Goal: Download file/media

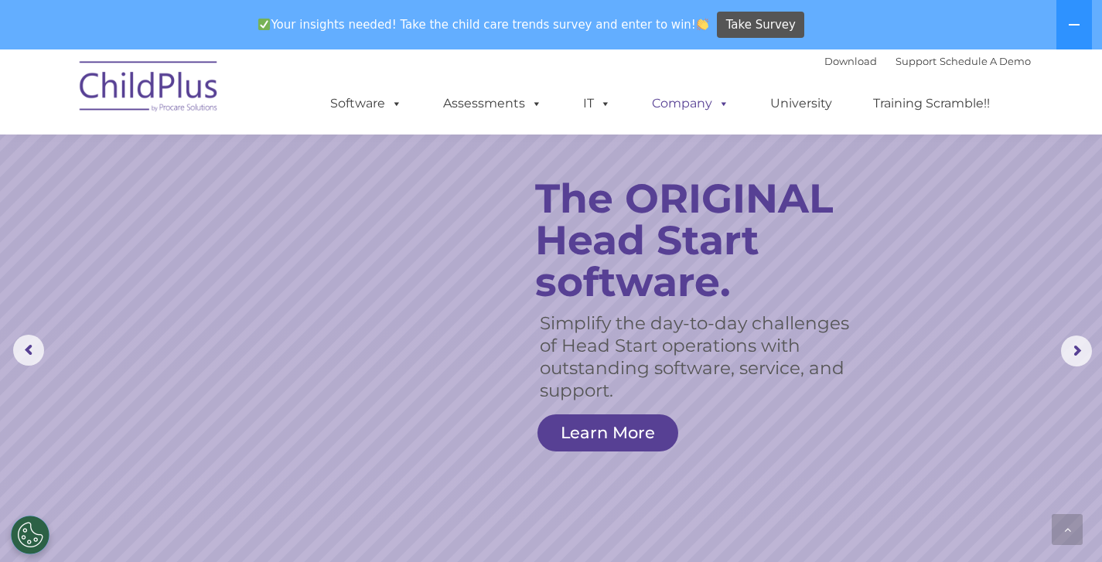
scroll to position [825, 0]
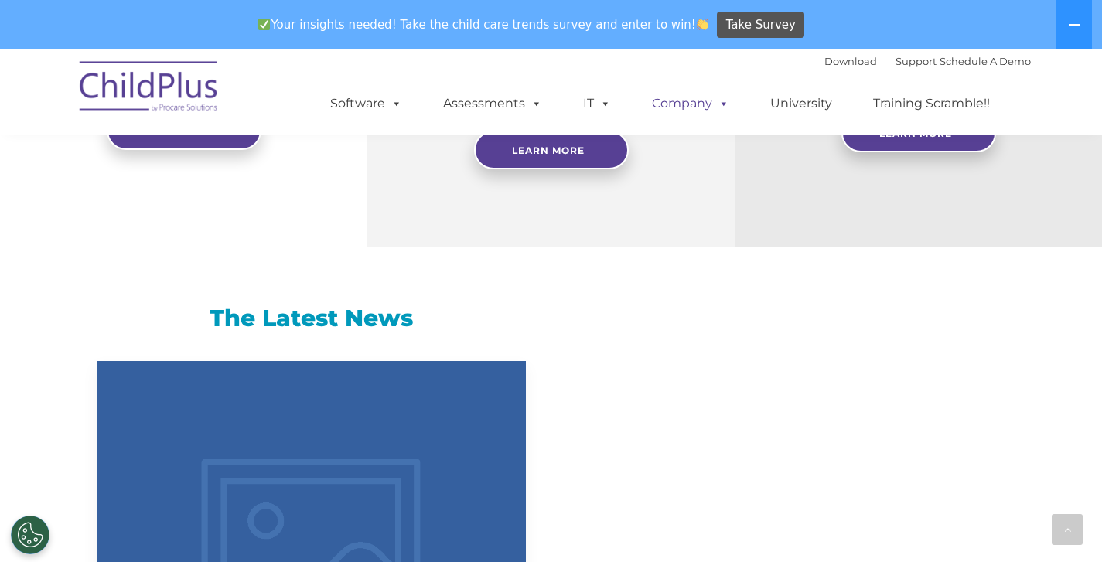
select select "MEDIUM"
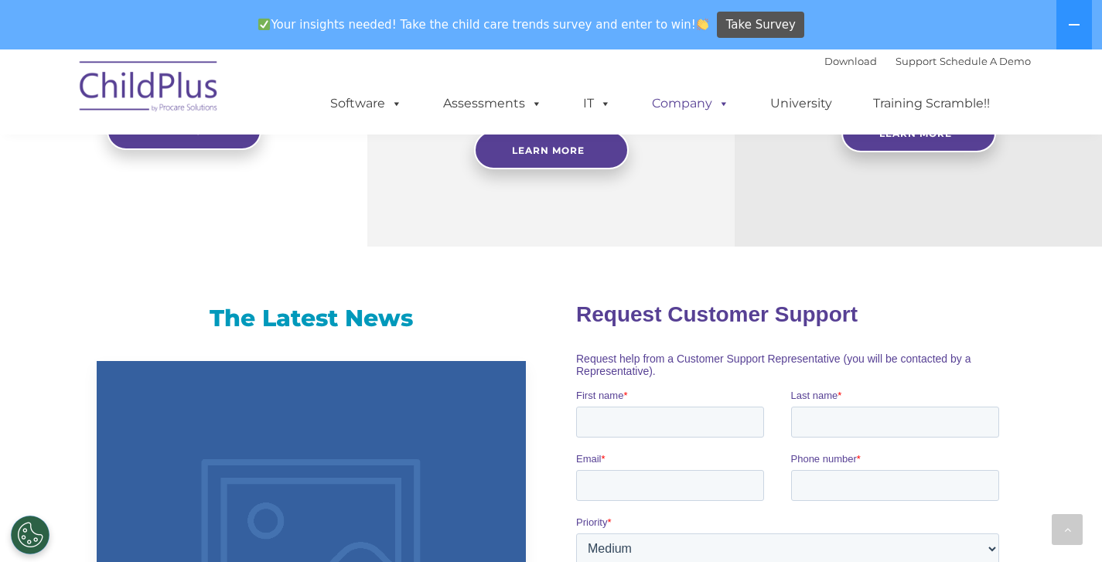
scroll to position [0, 0]
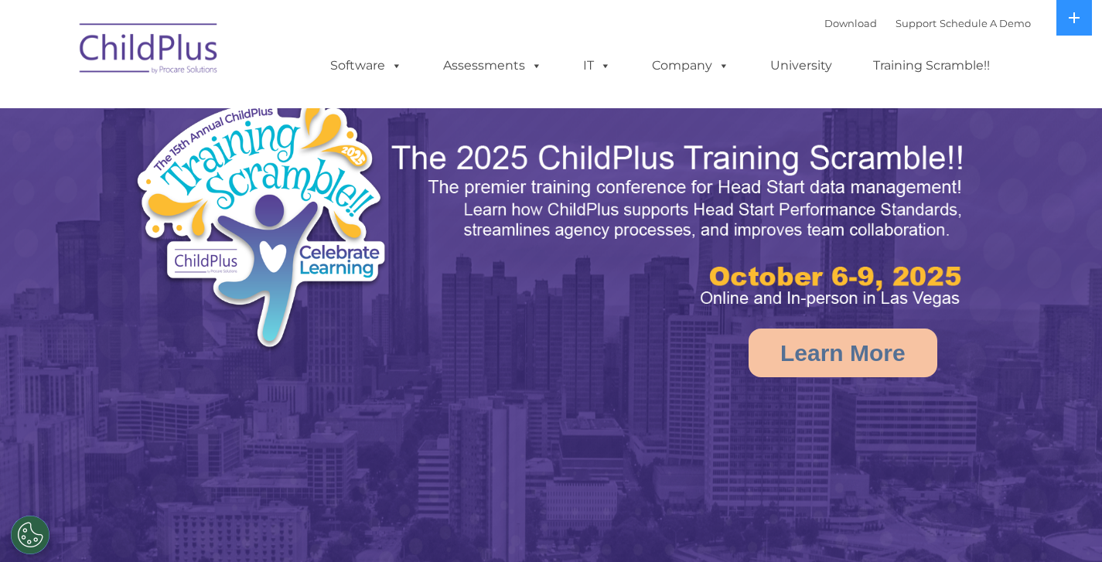
select select "MEDIUM"
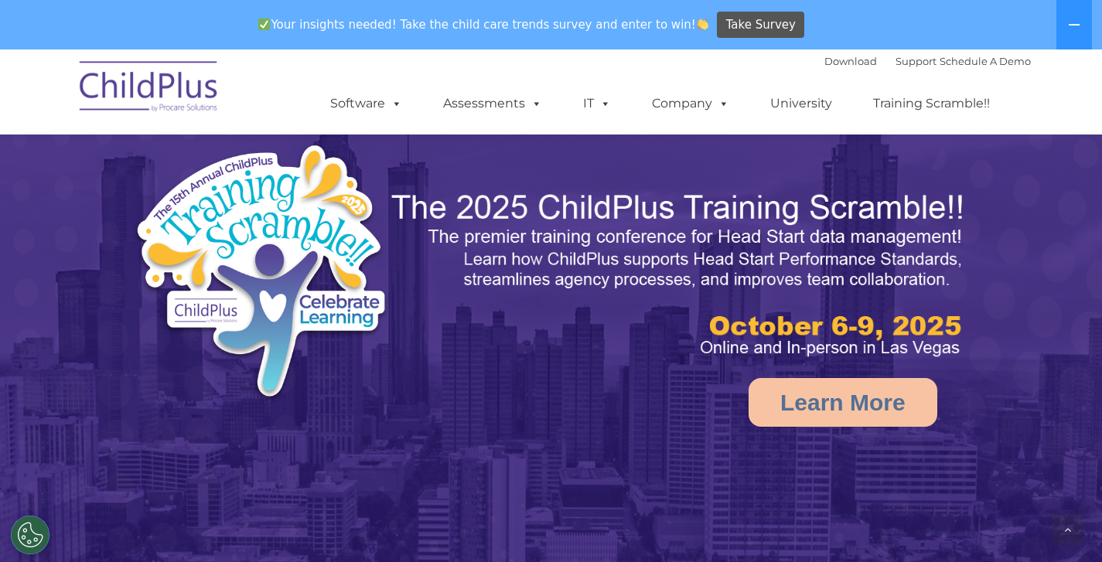
scroll to position [825, 0]
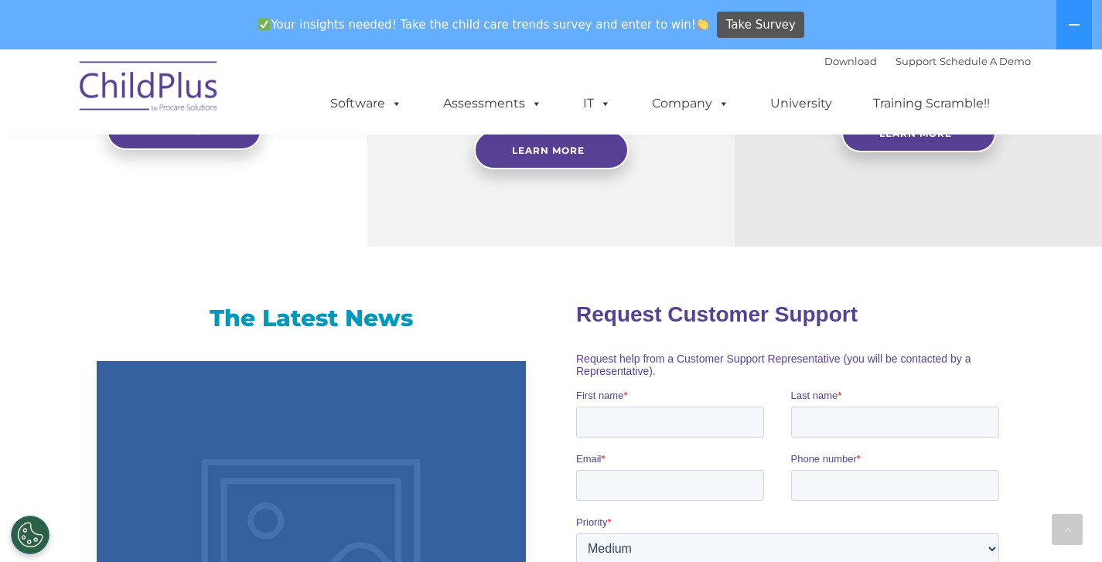
click at [142, 80] on img at bounding box center [149, 88] width 155 height 77
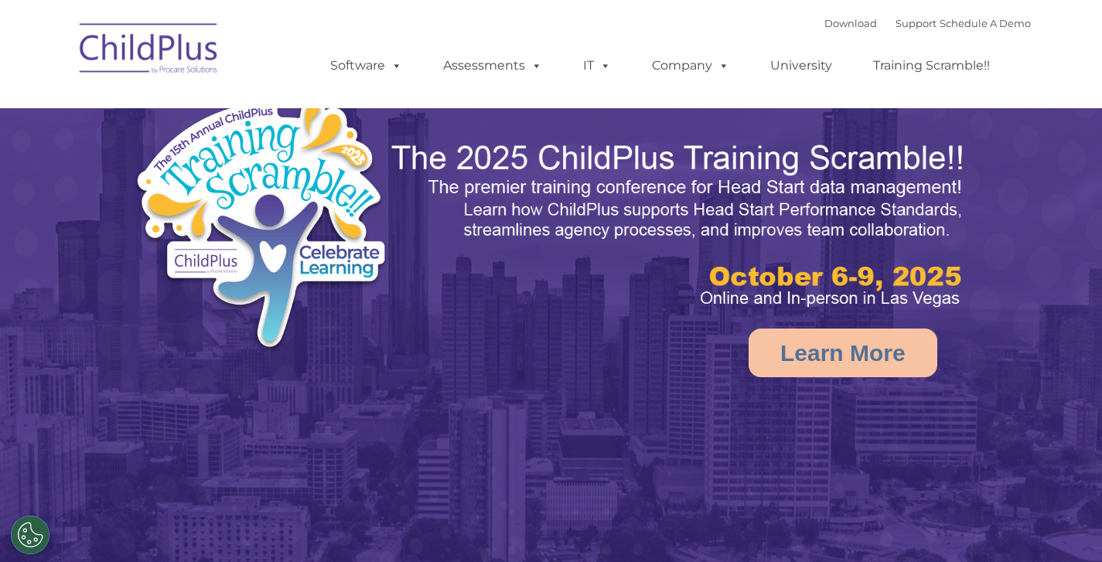
select select "MEDIUM"
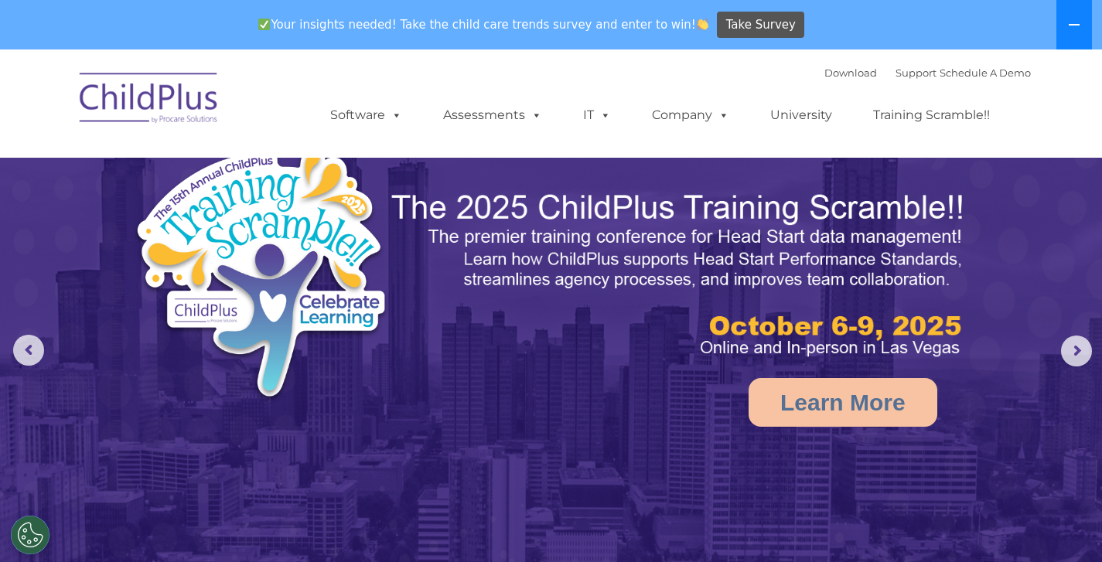
click at [1069, 34] on button at bounding box center [1074, 24] width 36 height 49
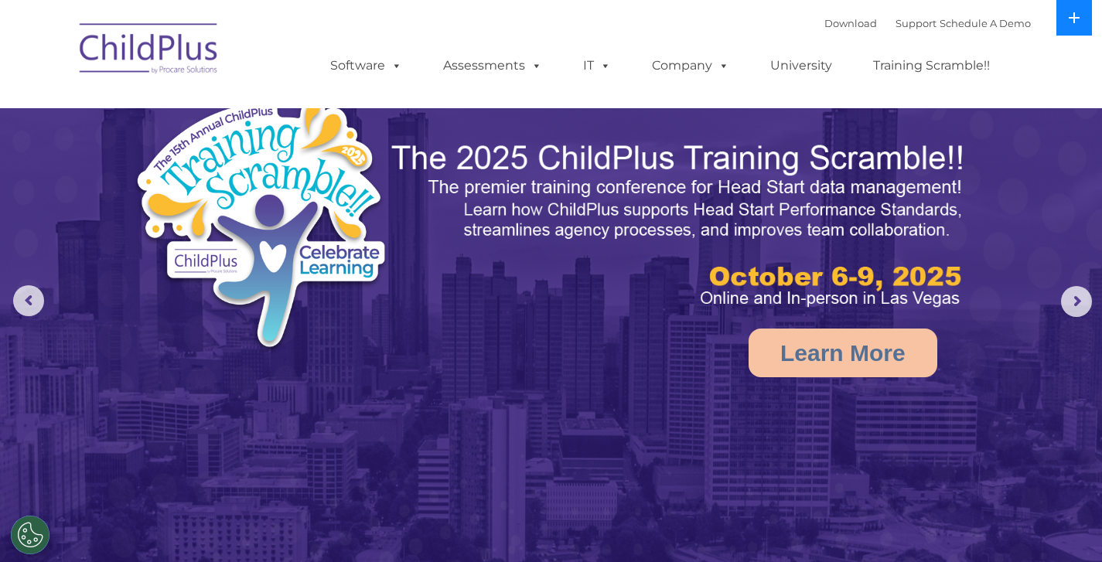
click at [1069, 34] on button at bounding box center [1074, 18] width 36 height 36
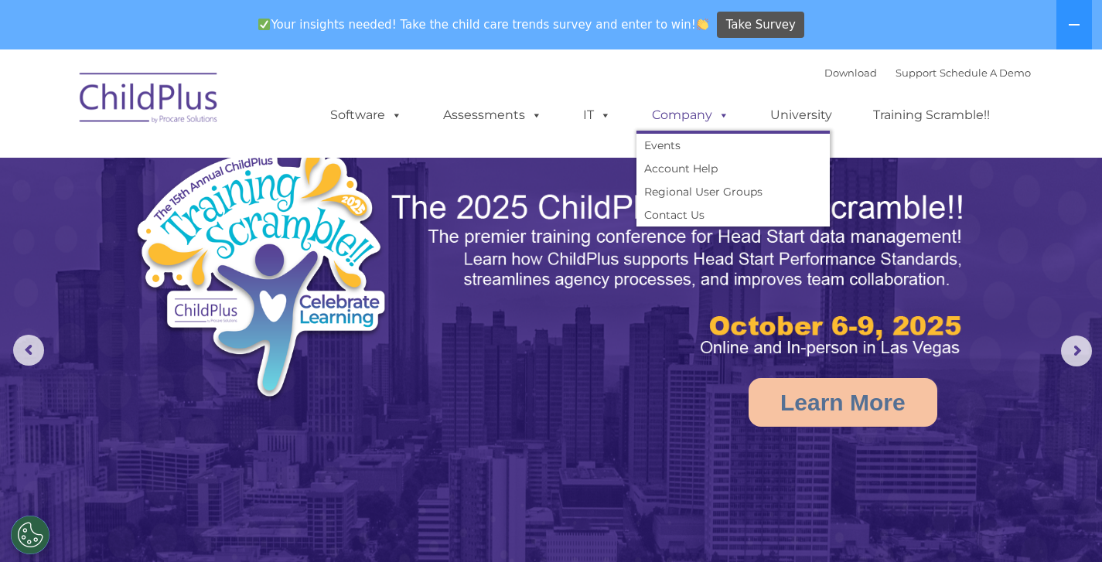
click at [684, 119] on link "Company" at bounding box center [690, 115] width 108 height 31
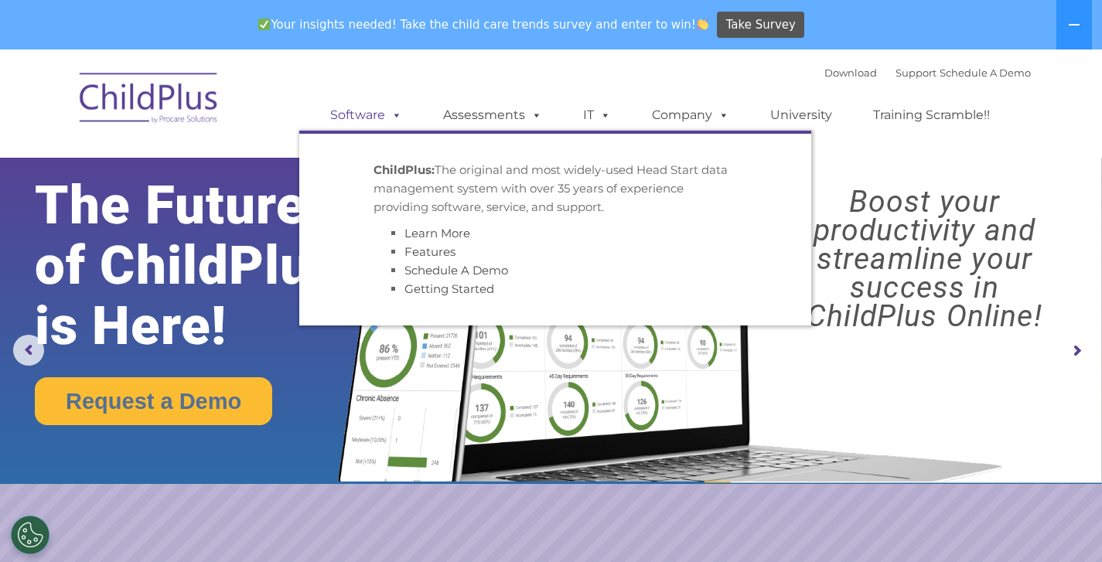
click at [380, 120] on link "Software" at bounding box center [366, 115] width 103 height 31
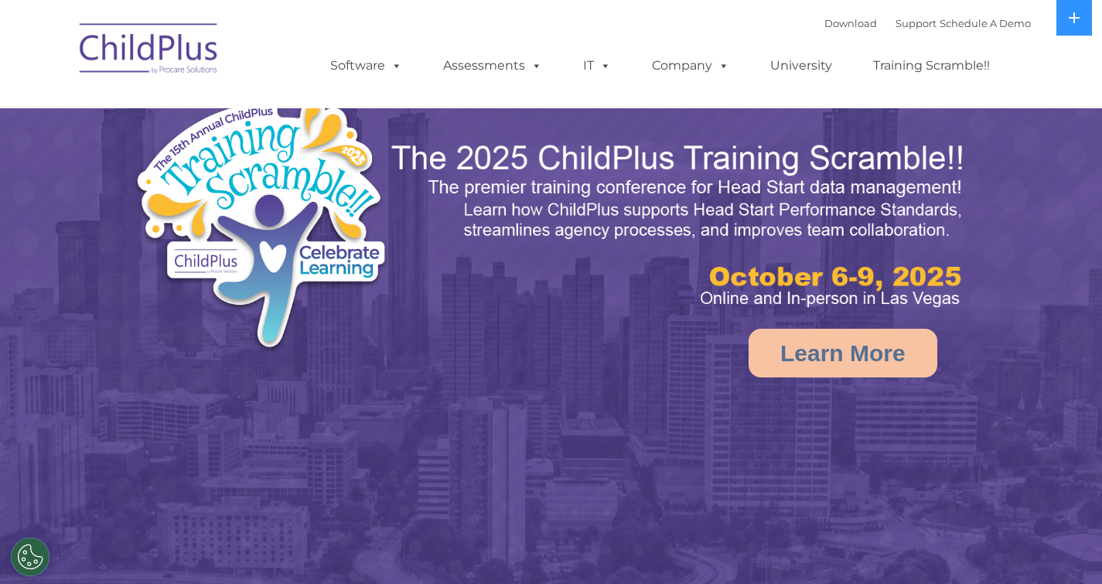
select select "MEDIUM"
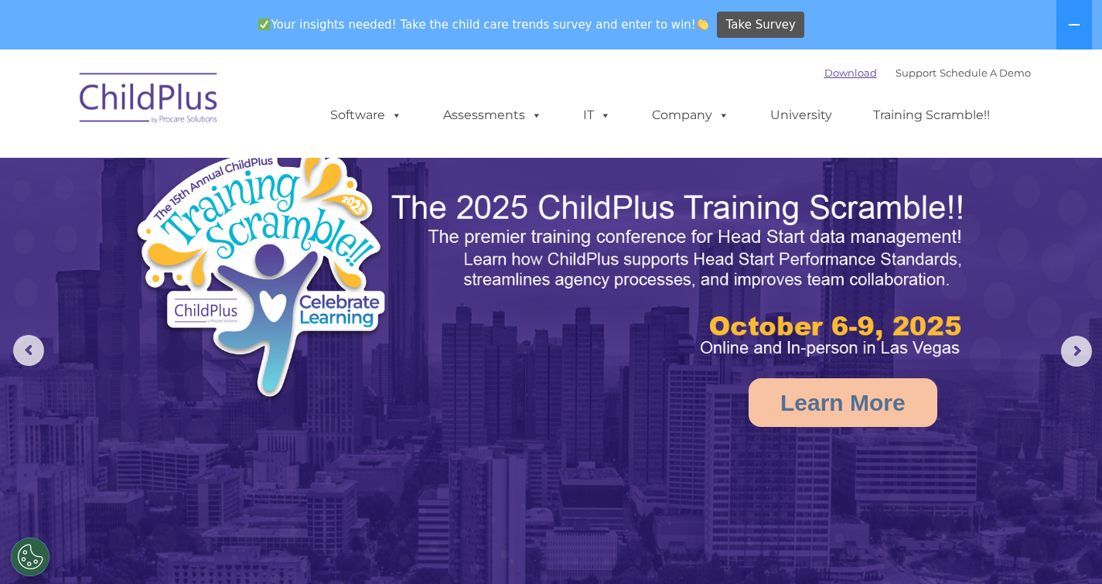
click at [834, 67] on link "Download" at bounding box center [850, 73] width 53 height 12
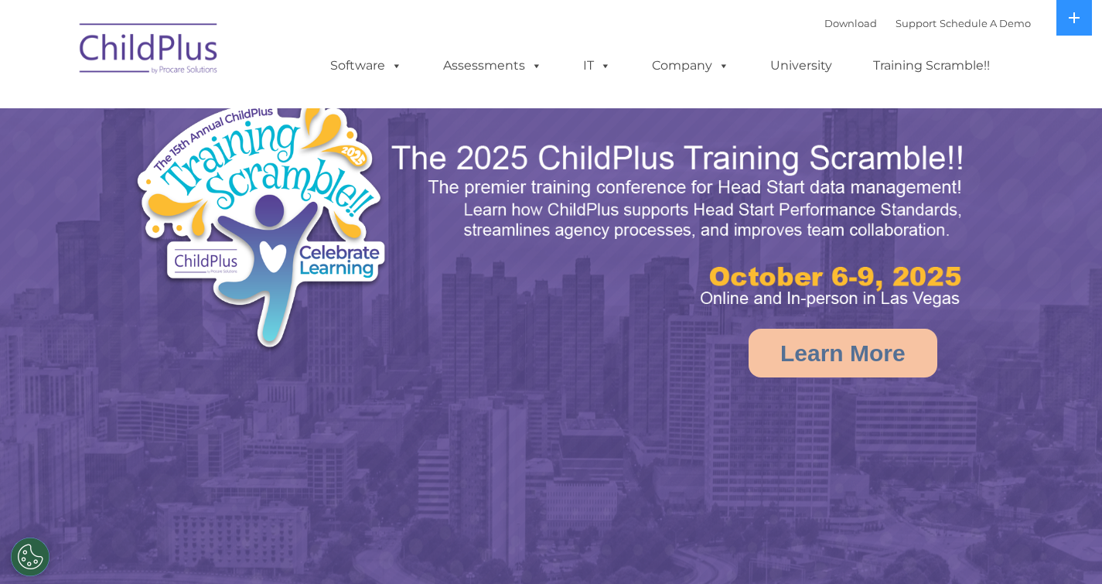
select select "MEDIUM"
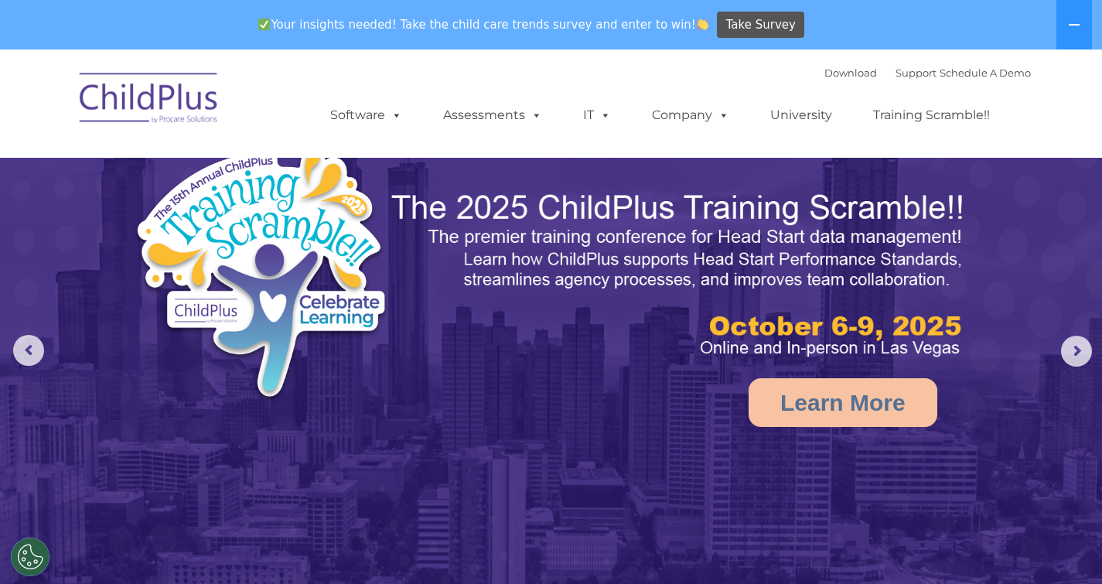
click at [183, 108] on img at bounding box center [149, 100] width 155 height 77
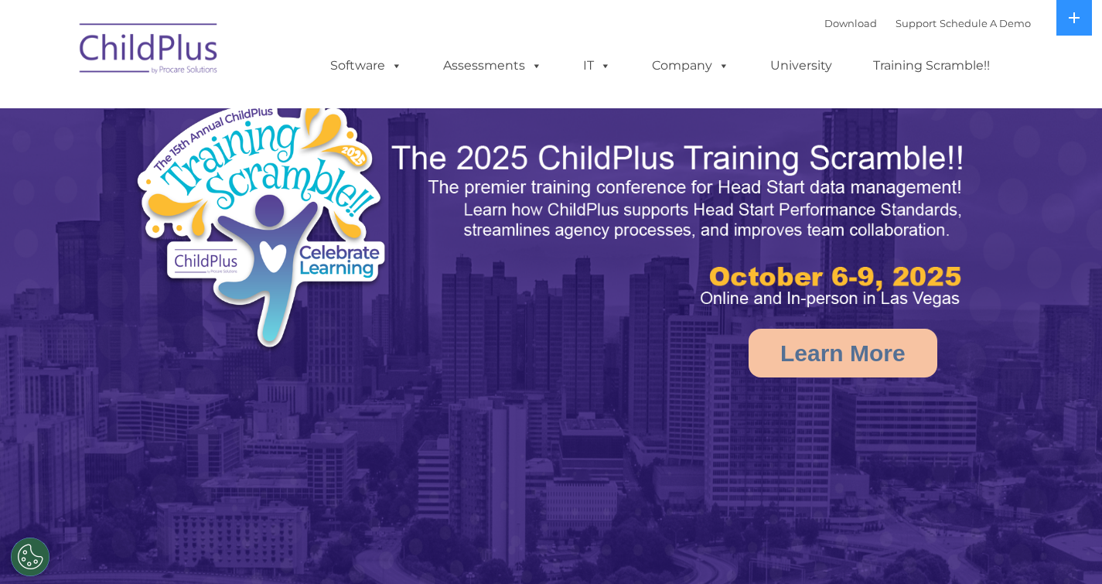
select select "MEDIUM"
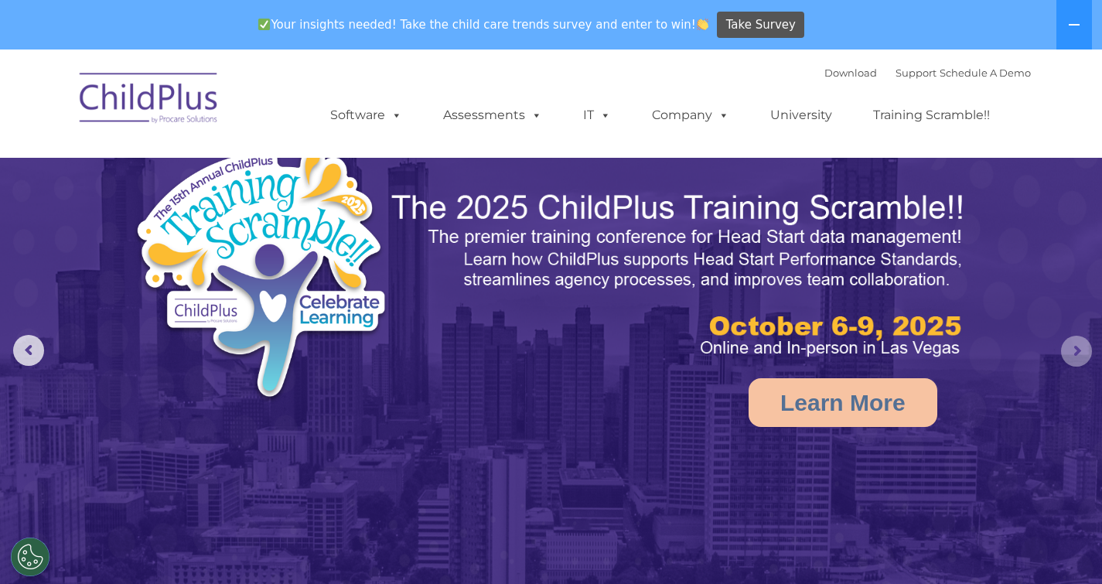
click at [1073, 344] on rs-arrow at bounding box center [1076, 351] width 31 height 31
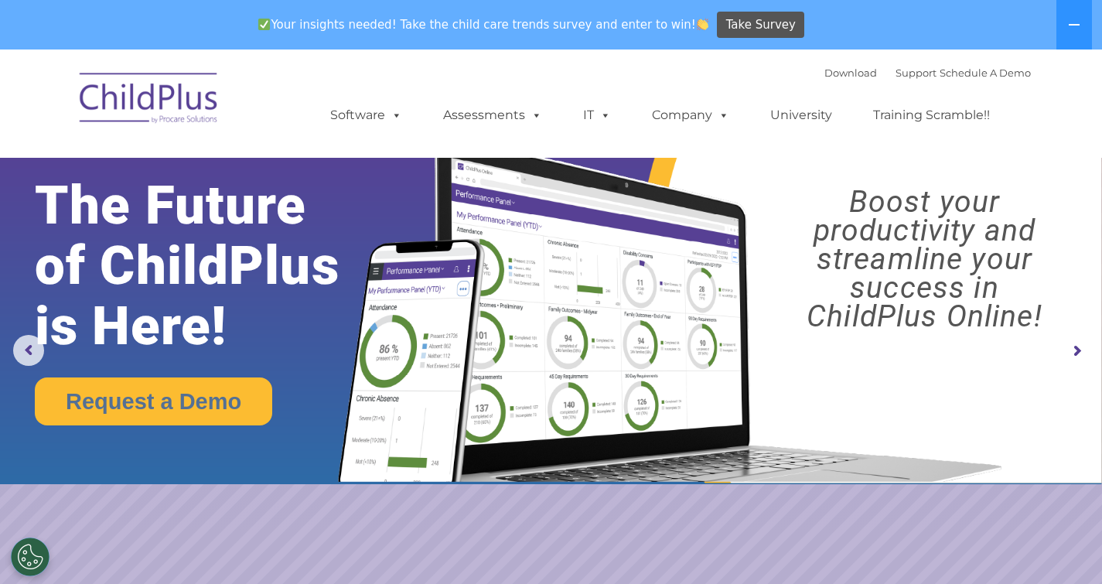
click at [1073, 344] on rs-arrow at bounding box center [1076, 351] width 31 height 31
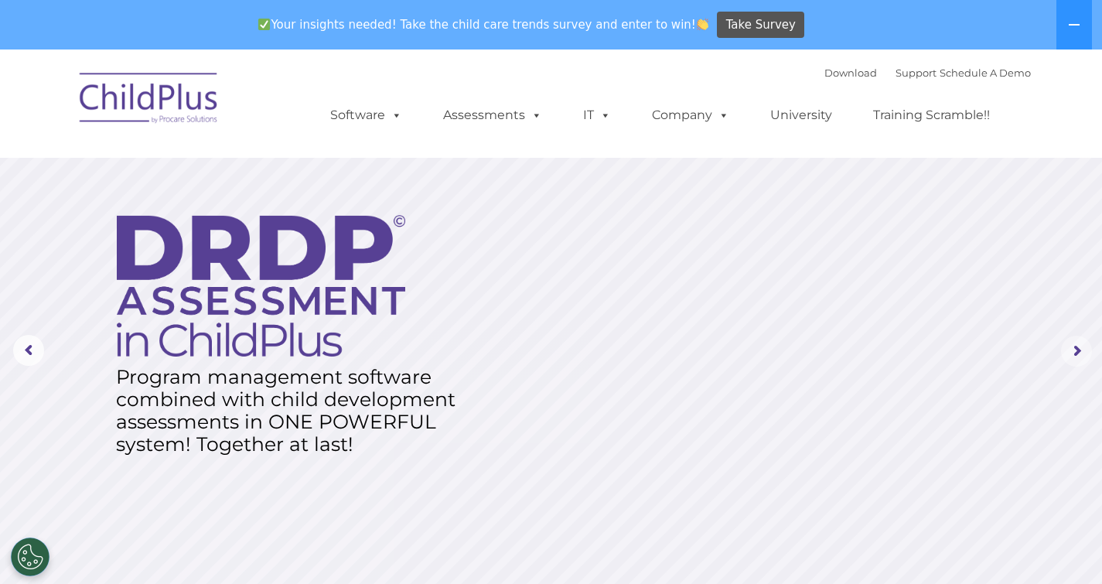
click at [1073, 344] on rs-arrow at bounding box center [1076, 351] width 31 height 31
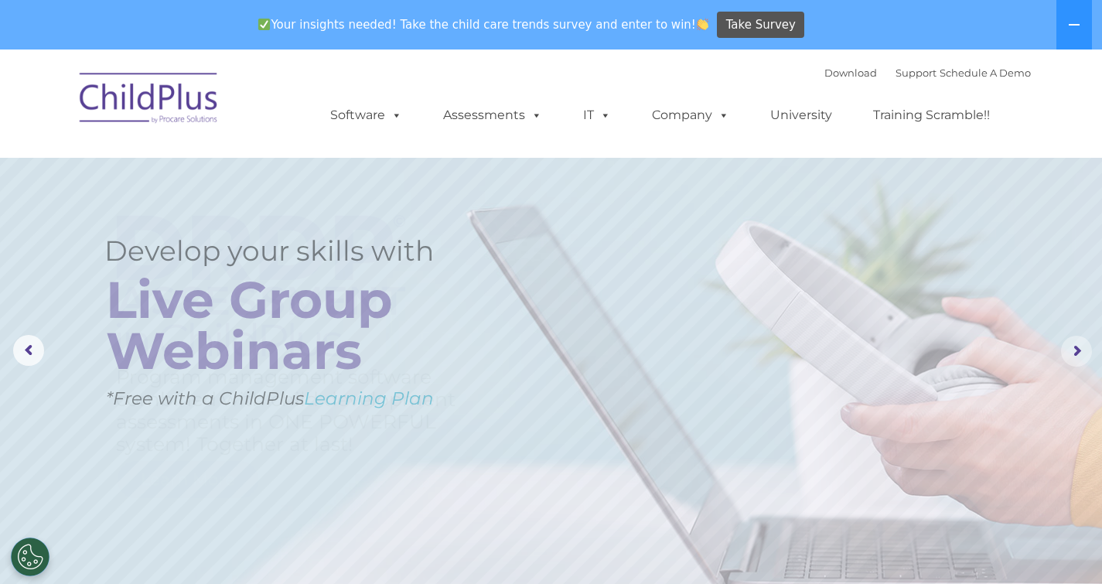
click at [1073, 344] on rs-arrow at bounding box center [1076, 351] width 31 height 31
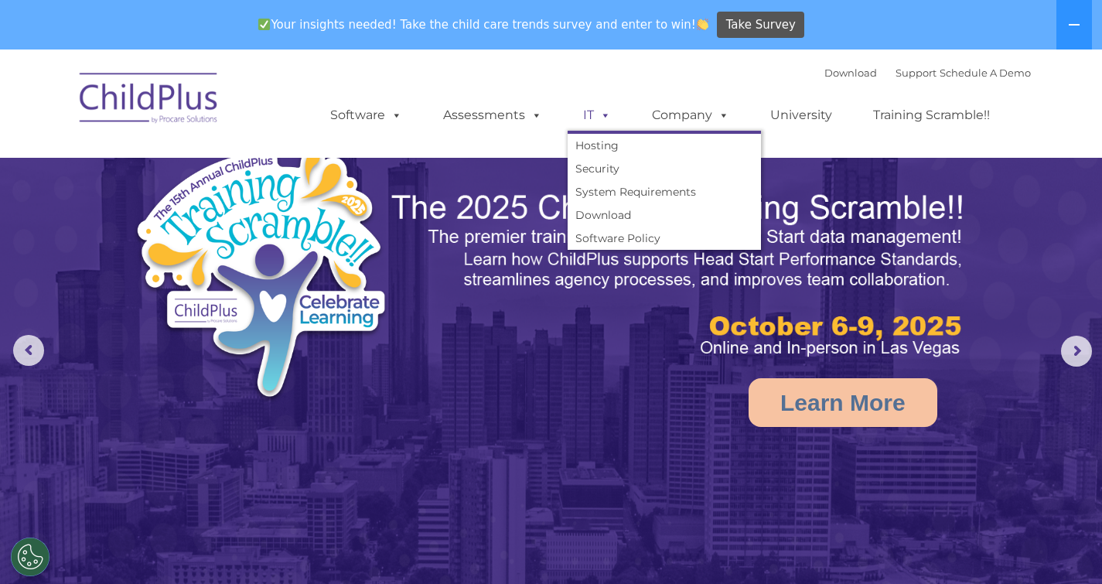
click at [604, 115] on span at bounding box center [602, 114] width 17 height 15
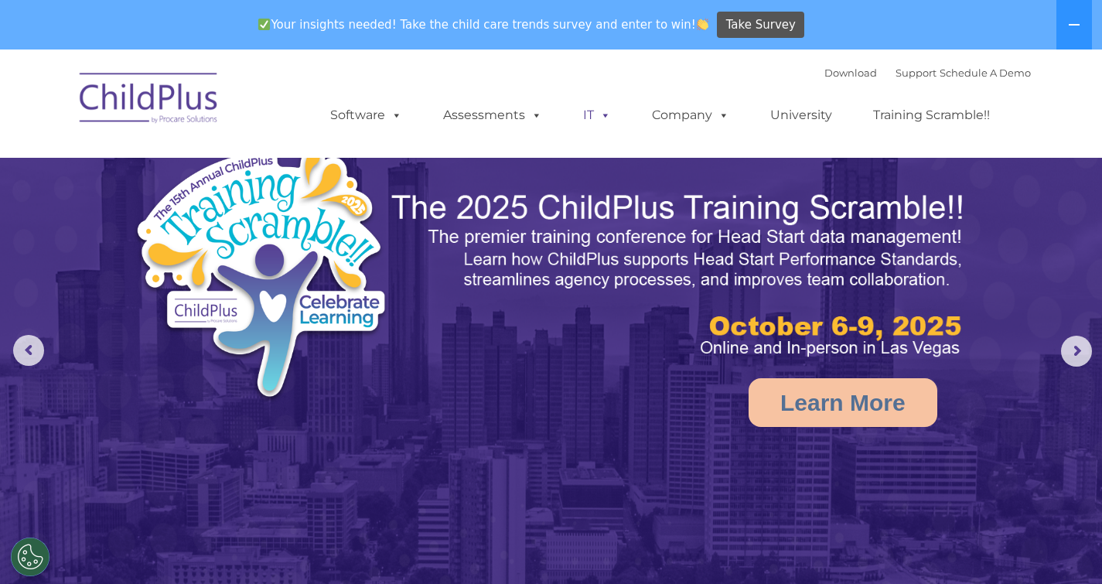
click at [604, 115] on span at bounding box center [602, 114] width 17 height 15
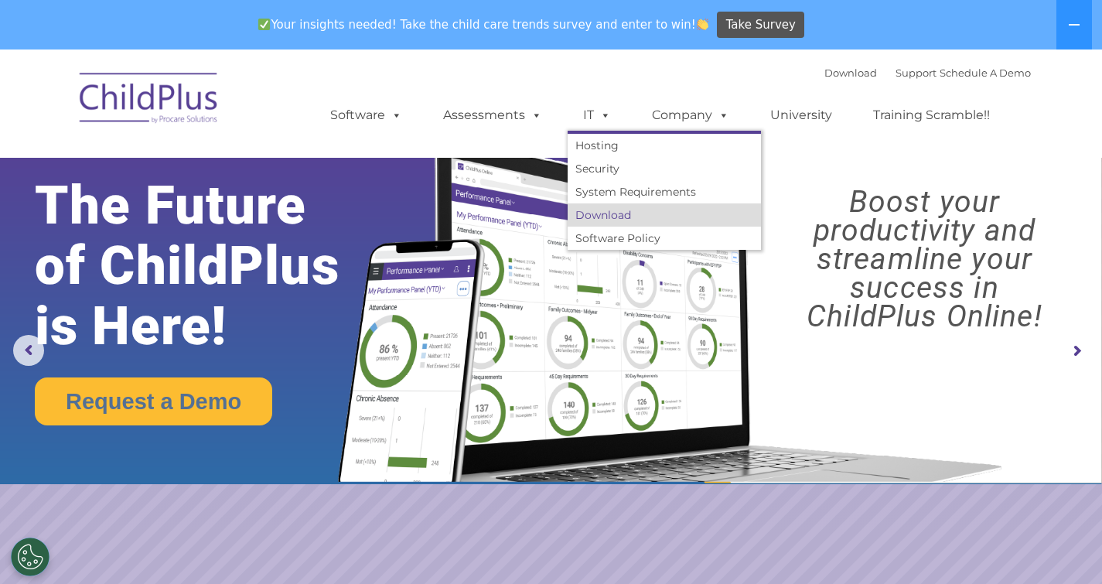
click at [595, 213] on link "Download" at bounding box center [664, 214] width 193 height 23
